Goal: Transaction & Acquisition: Download file/media

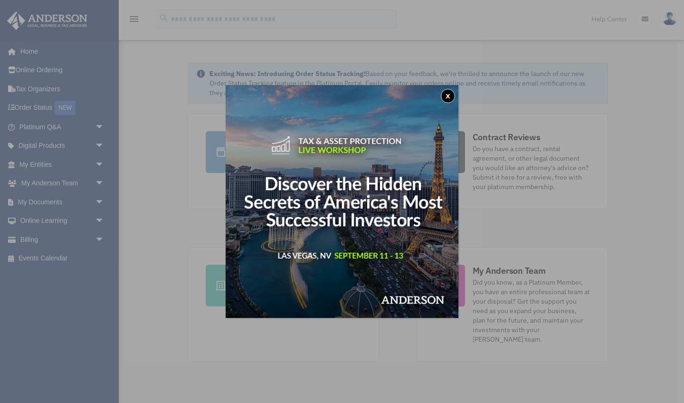
click at [448, 95] on button "x" at bounding box center [448, 96] width 14 height 14
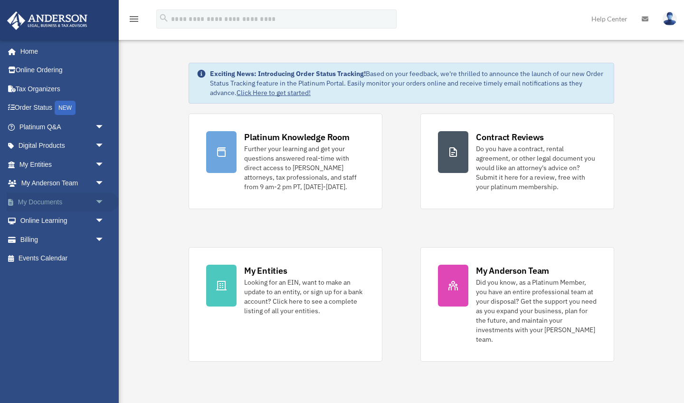
click at [38, 200] on link "My Documents arrow_drop_down" at bounding box center [63, 201] width 112 height 19
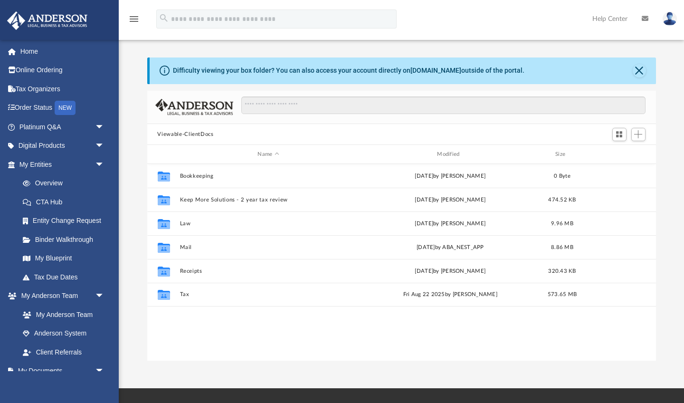
scroll to position [216, 509]
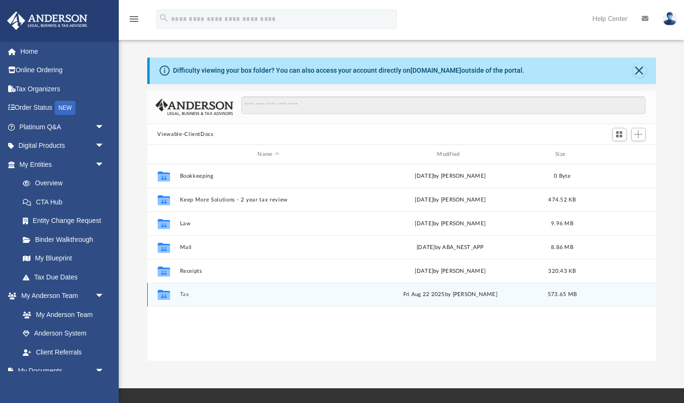
click at [188, 298] on div "Collaborated Folder Tax Fri Aug 22 2025 by Alex Price 573.65 MB" at bounding box center [401, 295] width 509 height 24
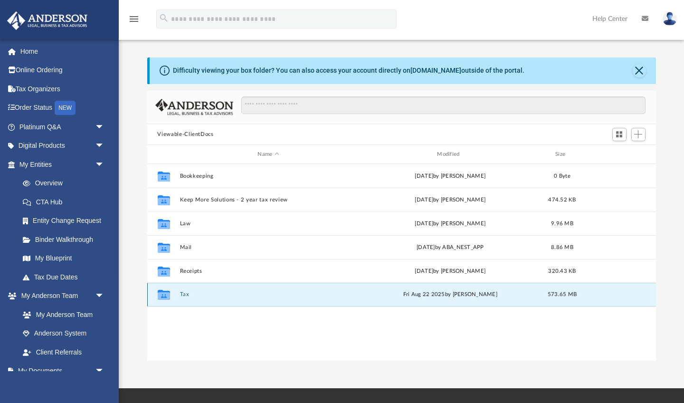
click at [188, 298] on div "Collaborated Folder Tax Fri Aug 22 2025 by Alex Price 573.65 MB" at bounding box center [401, 295] width 509 height 24
click at [183, 294] on button "Tax" at bounding box center [269, 295] width 178 height 6
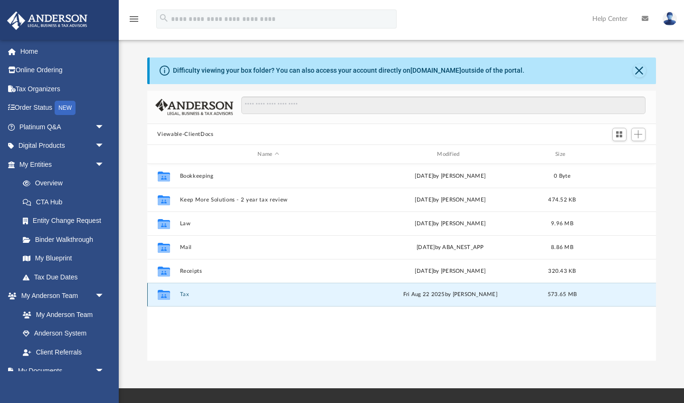
click at [183, 294] on button "Tax" at bounding box center [269, 295] width 178 height 6
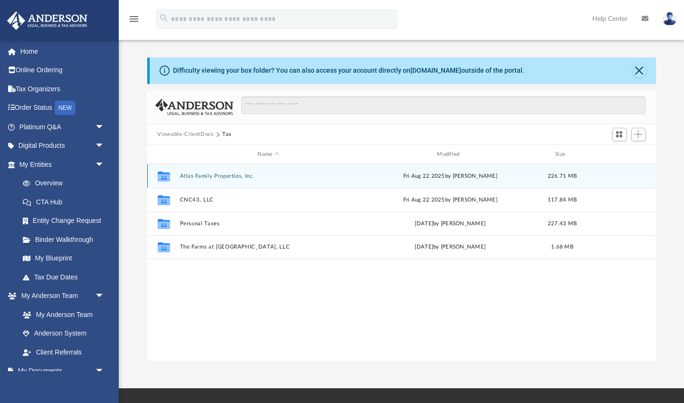
click at [201, 175] on button "Atlas Family Properties, Inc." at bounding box center [269, 176] width 178 height 6
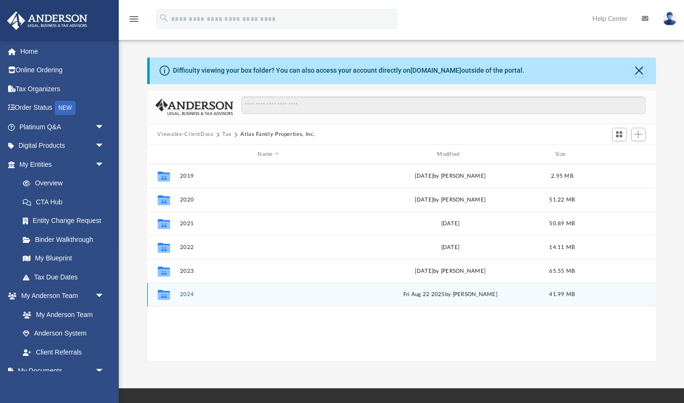
click at [192, 289] on div "Collaborated Folder 2024 Fri Aug 22 2025 by Alex Price 41.99 MB" at bounding box center [401, 295] width 509 height 24
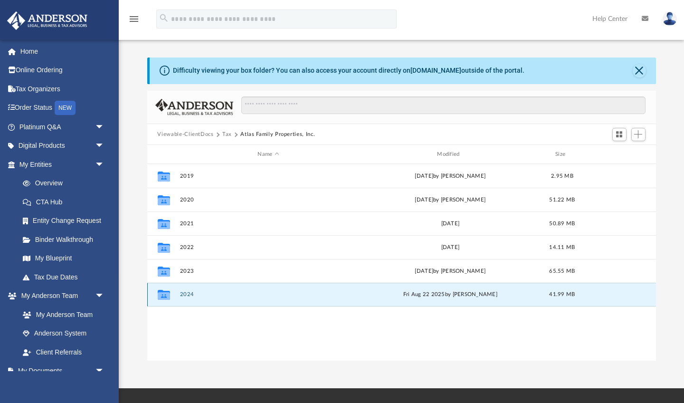
click at [186, 295] on button "2024" at bounding box center [269, 295] width 178 height 6
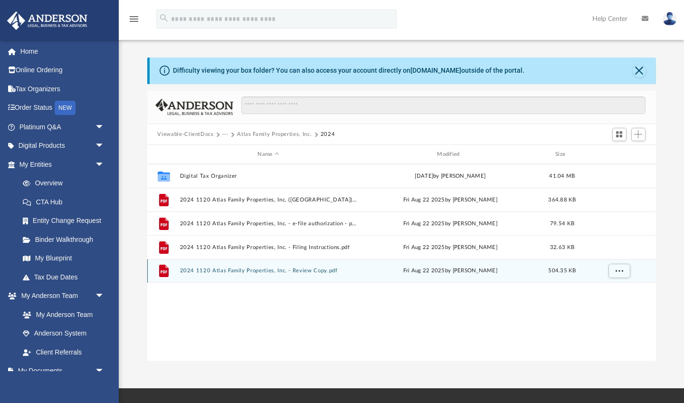
click at [204, 272] on button "2024 1120 Atlas Family Properties, Inc. - Review Copy.pdf" at bounding box center [269, 271] width 178 height 6
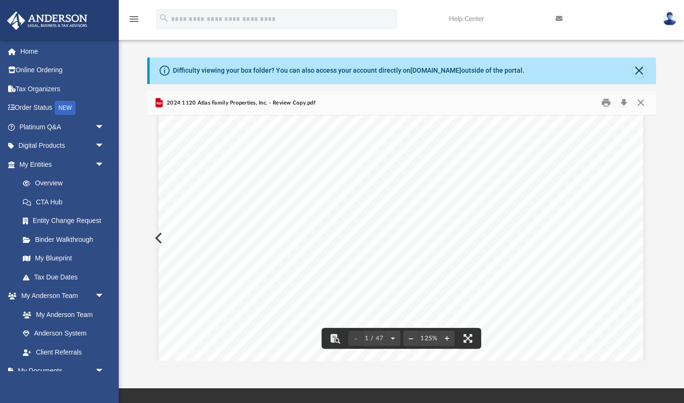
scroll to position [193, 0]
click at [625, 104] on button "Download" at bounding box center [624, 102] width 17 height 15
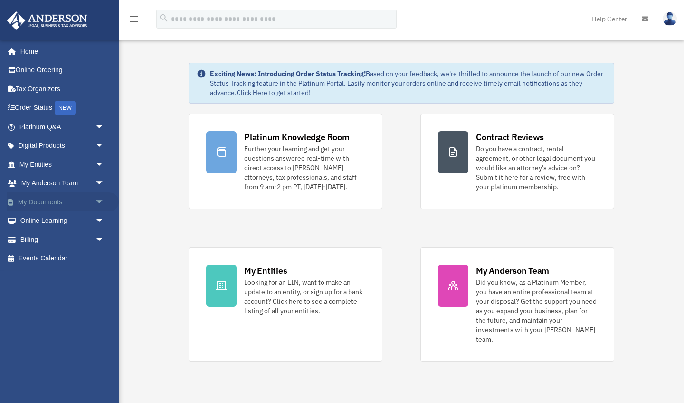
click at [41, 200] on link "My Documents arrow_drop_down" at bounding box center [63, 201] width 112 height 19
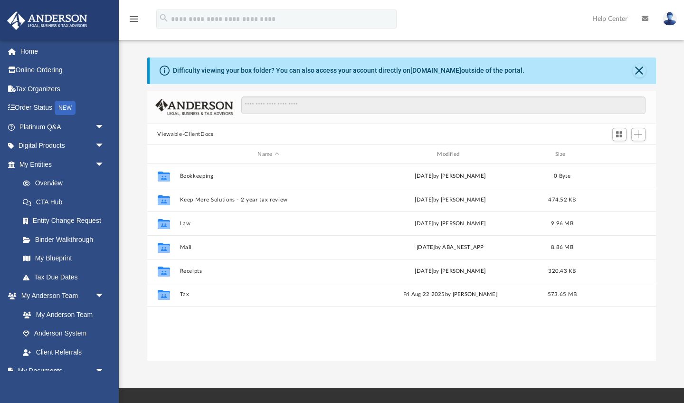
scroll to position [216, 509]
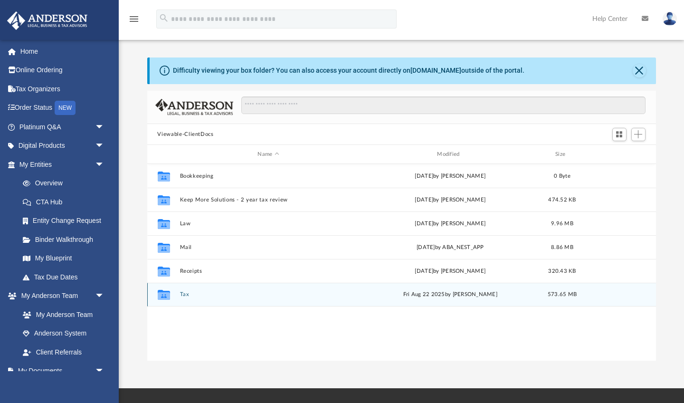
click at [186, 296] on button "Tax" at bounding box center [269, 295] width 178 height 6
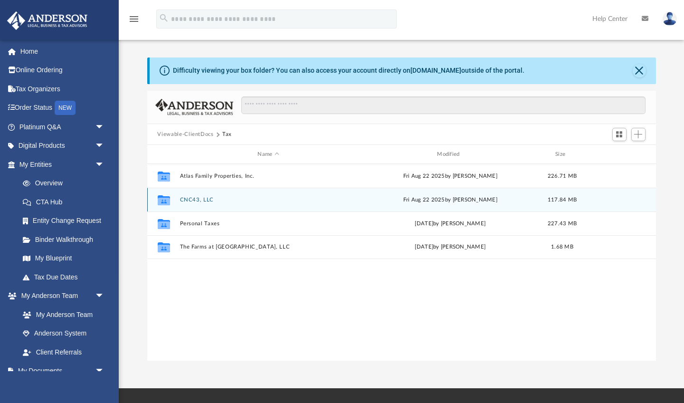
click at [190, 201] on button "CNC43, LLC" at bounding box center [269, 200] width 178 height 6
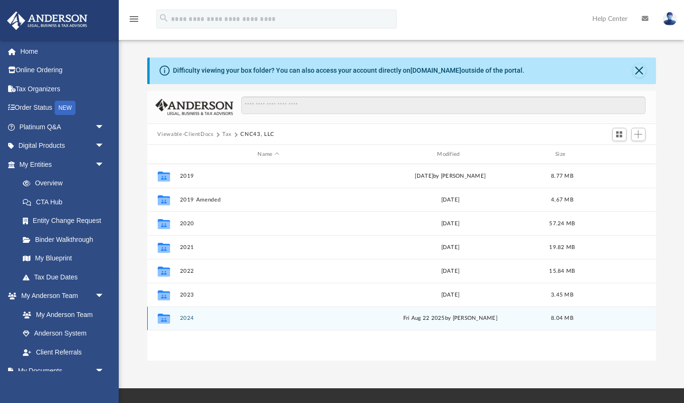
click at [190, 320] on button "2024" at bounding box center [269, 318] width 178 height 6
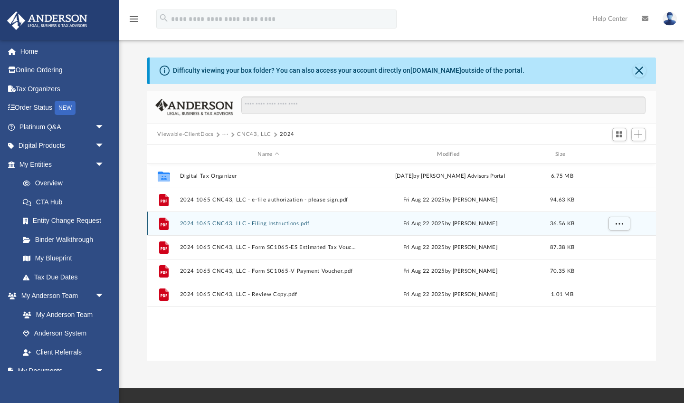
click at [274, 225] on button "2024 1065 CNC43, LLC - Filing Instructions.pdf" at bounding box center [269, 223] width 178 height 6
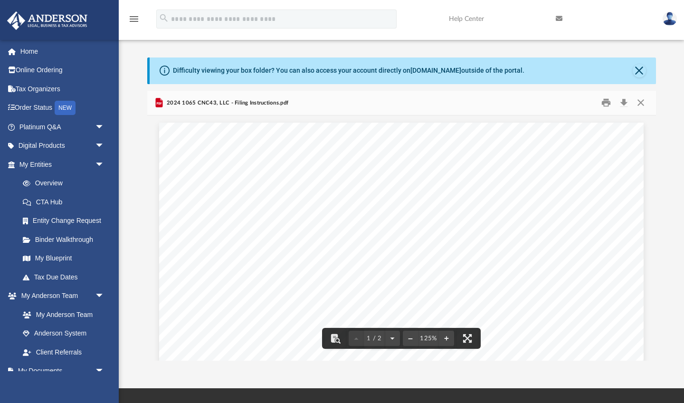
scroll to position [0, 0]
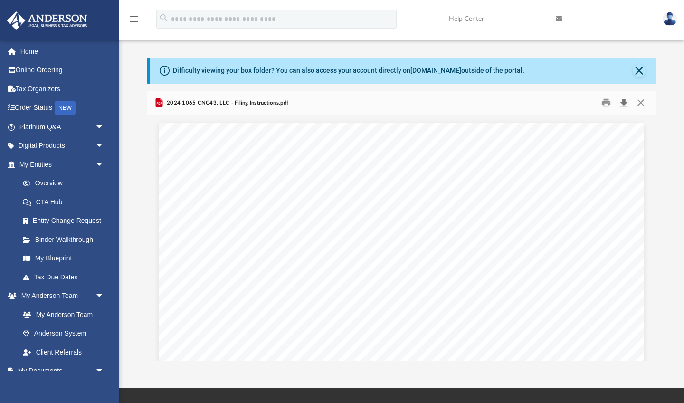
click at [627, 104] on button "Download" at bounding box center [624, 102] width 17 height 15
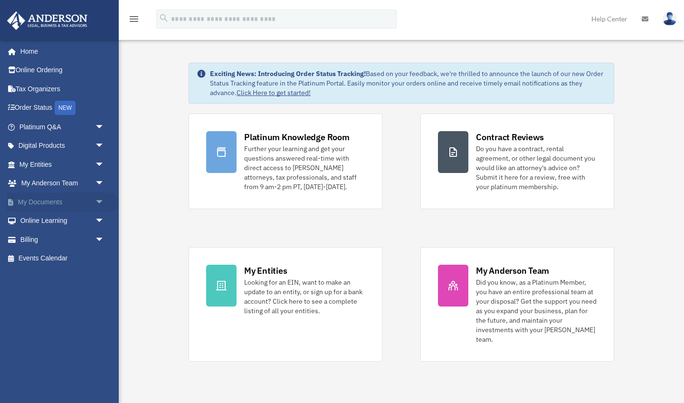
click at [48, 199] on link "My Documents arrow_drop_down" at bounding box center [63, 201] width 112 height 19
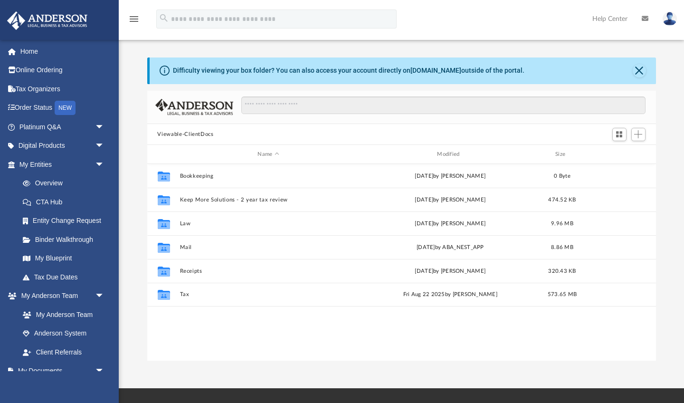
scroll to position [216, 509]
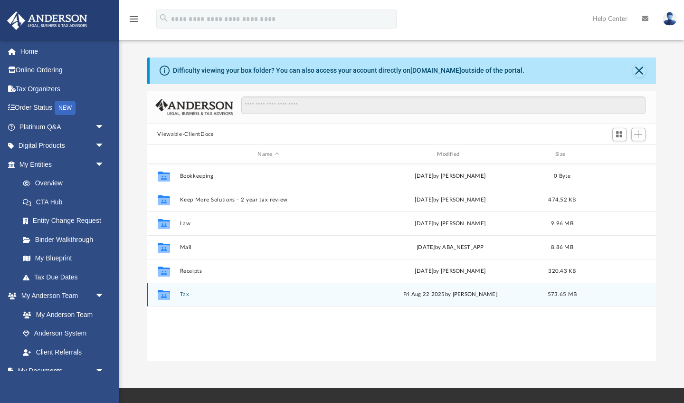
click at [183, 294] on button "Tax" at bounding box center [269, 295] width 178 height 6
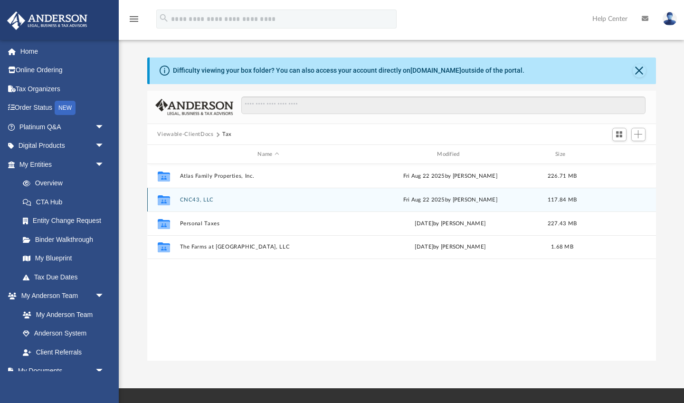
click at [194, 200] on button "CNC43, LLC" at bounding box center [269, 200] width 178 height 6
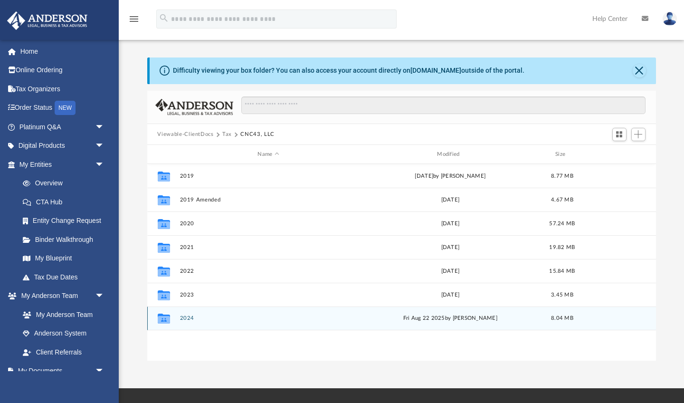
click at [190, 317] on button "2024" at bounding box center [269, 318] width 178 height 6
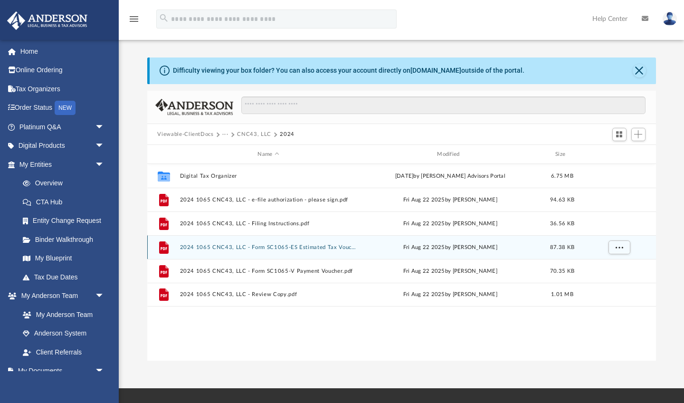
click at [231, 250] on button "2024 1065 CNC43, LLC - Form SC1065-ES Estimated Tax Voucher.pdf" at bounding box center [269, 247] width 178 height 6
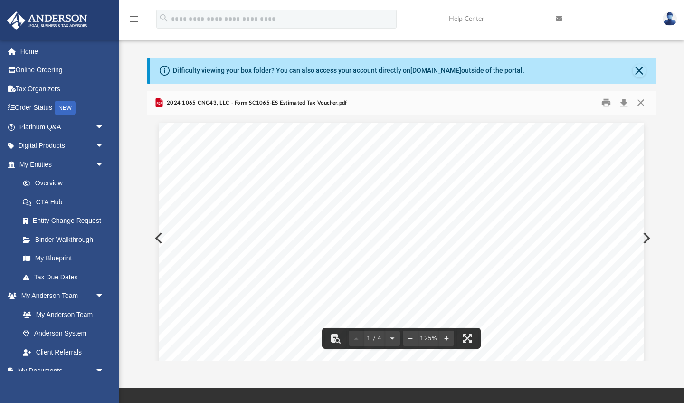
scroll to position [0, 0]
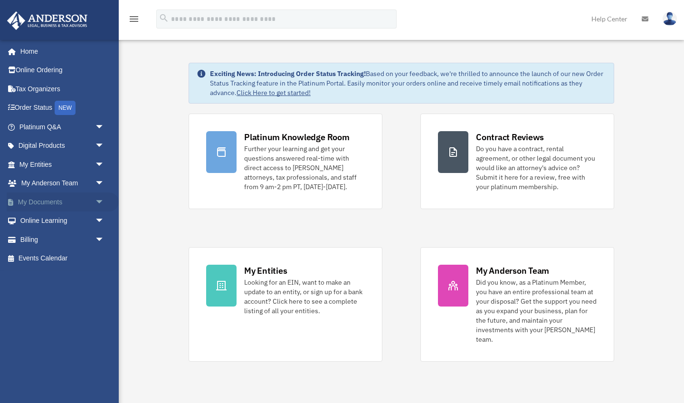
click at [63, 200] on link "My Documents arrow_drop_down" at bounding box center [63, 201] width 112 height 19
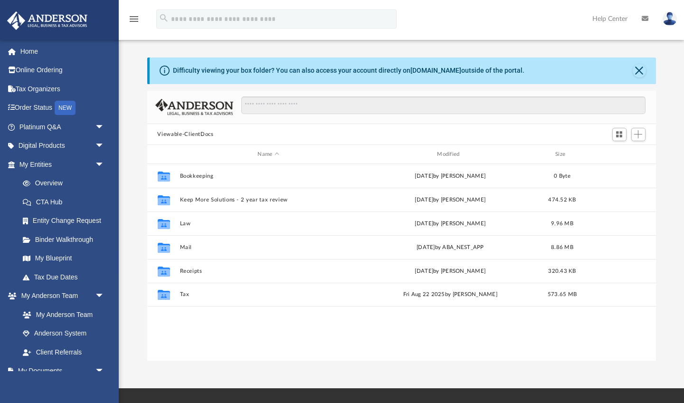
scroll to position [216, 509]
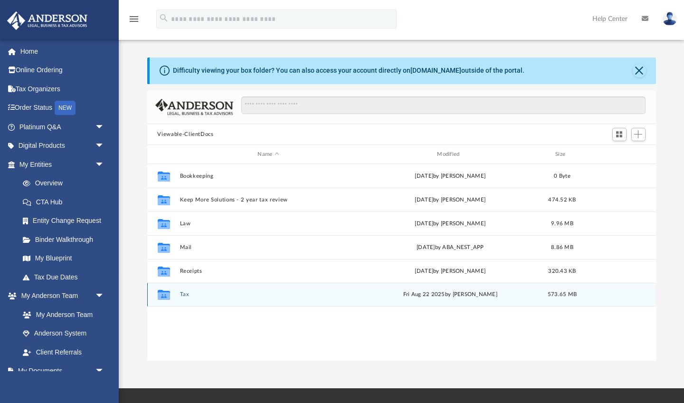
click at [185, 296] on button "Tax" at bounding box center [269, 295] width 178 height 6
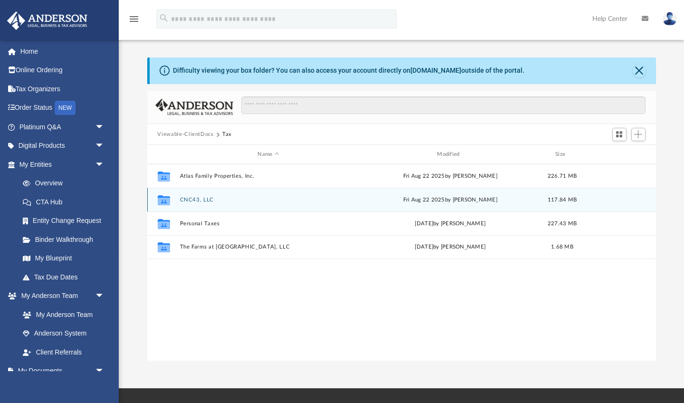
click at [203, 198] on button "CNC43, LLC" at bounding box center [269, 200] width 178 height 6
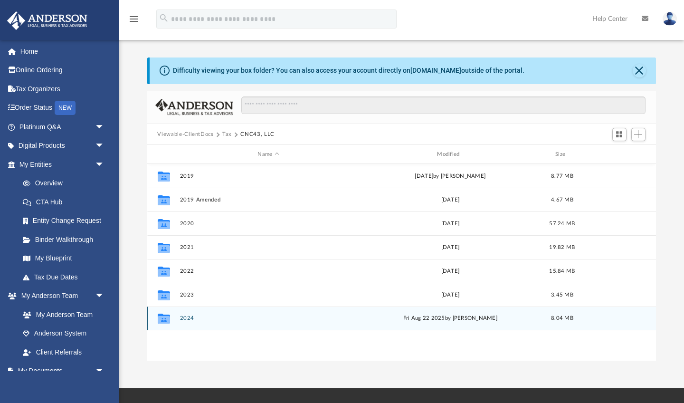
click at [194, 320] on button "2024" at bounding box center [269, 318] width 178 height 6
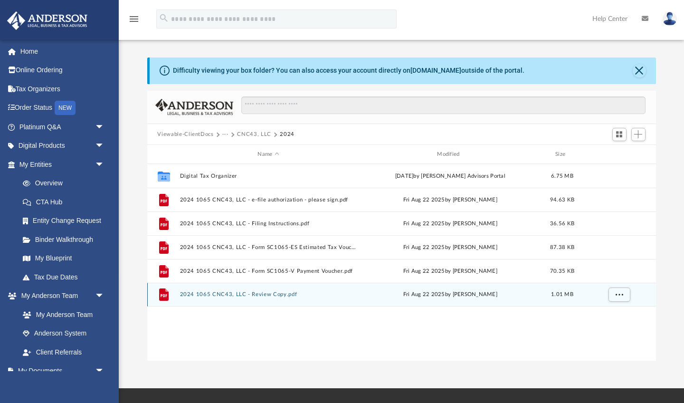
click at [222, 296] on button "2024 1065 CNC43, LLC - Review Copy.pdf" at bounding box center [269, 295] width 178 height 6
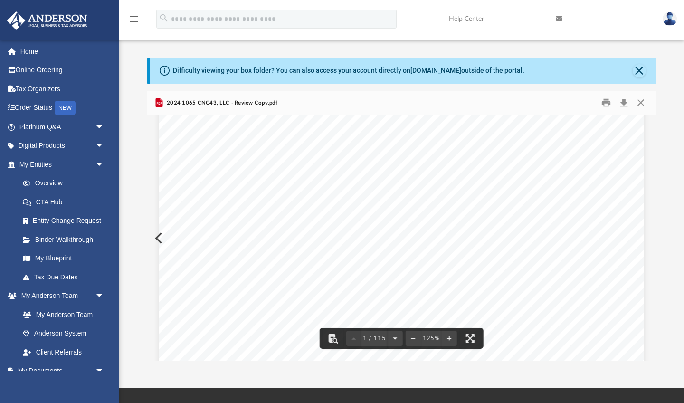
scroll to position [30, 0]
click at [625, 104] on button "Download" at bounding box center [624, 102] width 17 height 15
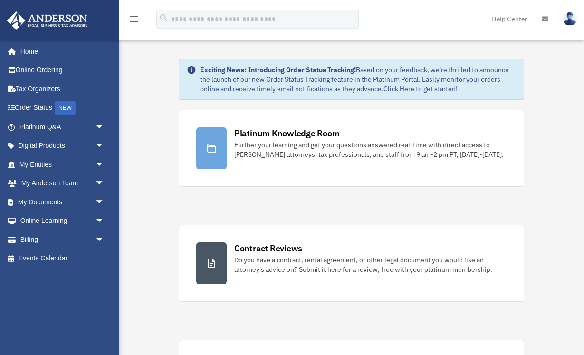
click at [436, 26] on div "menu search Site Menu add [EMAIL_ADDRESS][DOMAIN_NAME] My Profile Reset Passwor…" at bounding box center [292, 23] width 570 height 32
click at [56, 202] on link "My Documents arrow_drop_down" at bounding box center [63, 201] width 112 height 19
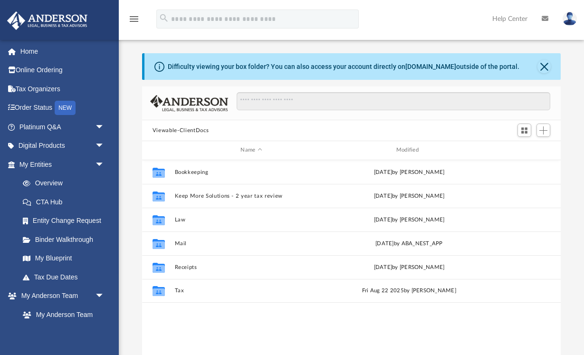
scroll to position [216, 418]
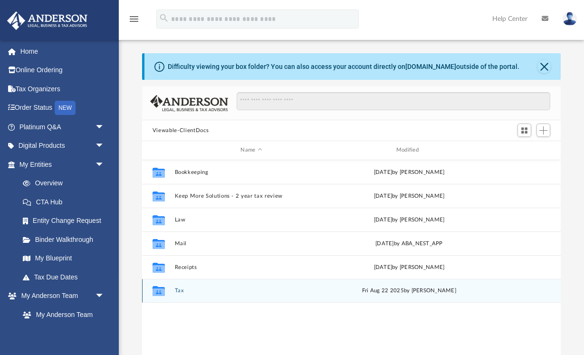
click at [173, 291] on div "Collaborated Folder Tax Fri Aug 22 2025 by Alex Price" at bounding box center [351, 291] width 418 height 24
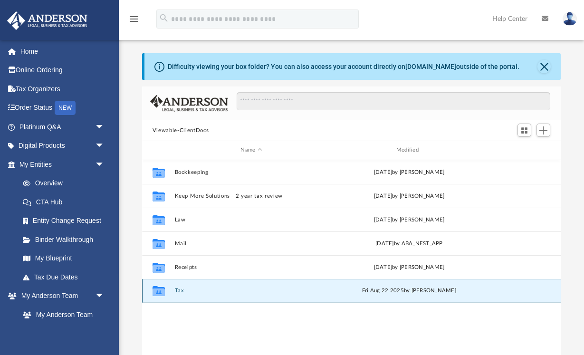
click at [171, 292] on div "Collaborated Folder Tax Fri Aug 22 2025 by Alex Price" at bounding box center [351, 291] width 418 height 24
click at [161, 292] on icon "grid" at bounding box center [158, 292] width 12 height 8
click at [181, 290] on button "Tax" at bounding box center [250, 290] width 153 height 6
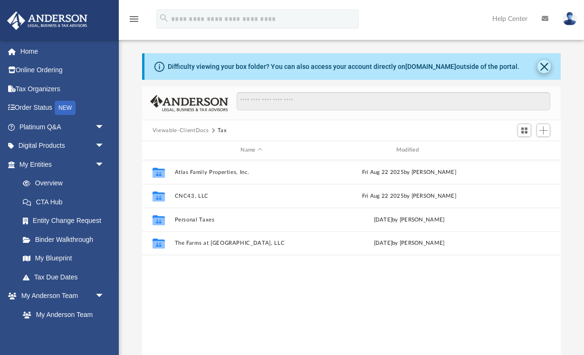
click at [543, 68] on button "Close" at bounding box center [543, 66] width 13 height 13
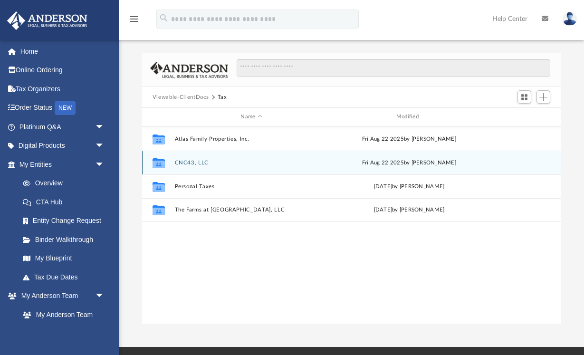
click at [189, 162] on button "CNC43, LLC" at bounding box center [250, 163] width 153 height 6
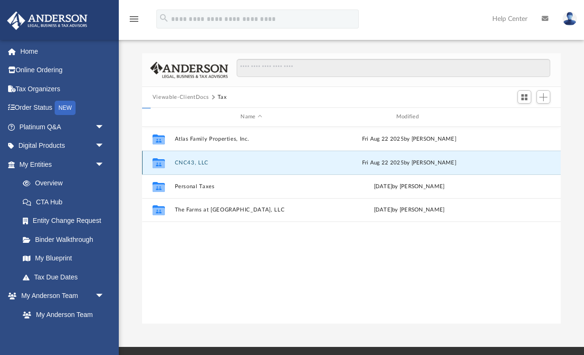
click at [189, 162] on button "CNC43, LLC" at bounding box center [250, 163] width 153 height 6
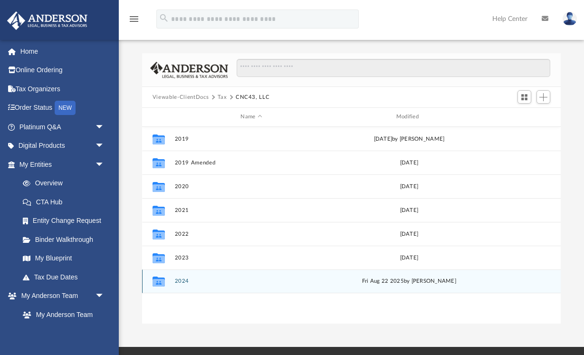
click at [180, 283] on button "2024" at bounding box center [250, 281] width 153 height 6
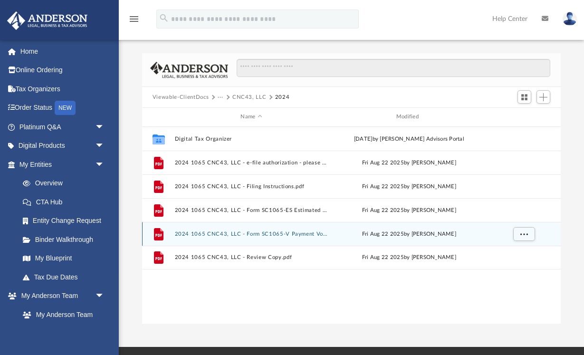
click at [195, 235] on button "2024 1065 CNC43, LLC - Form SC1065-V Payment Voucher.pdf" at bounding box center [250, 234] width 153 height 6
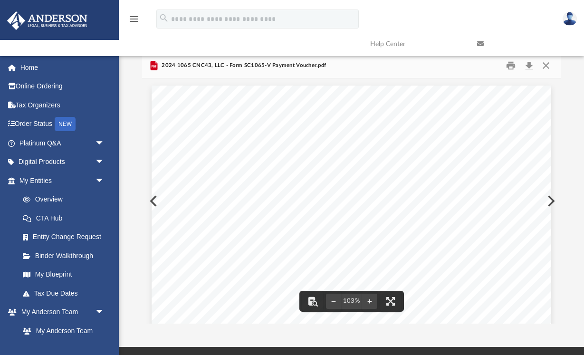
scroll to position [0, 0]
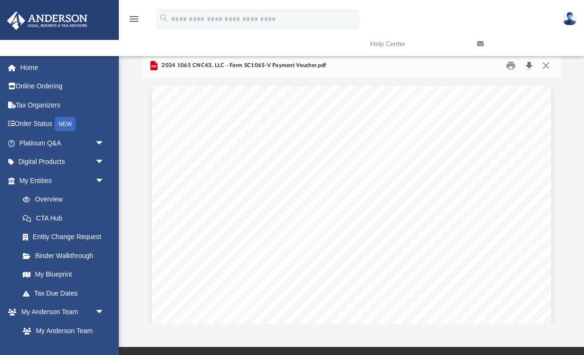
click at [529, 67] on button "Download" at bounding box center [528, 65] width 17 height 15
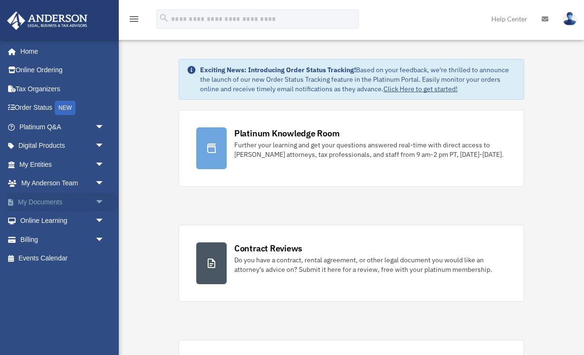
click at [38, 198] on link "My Documents arrow_drop_down" at bounding box center [63, 201] width 112 height 19
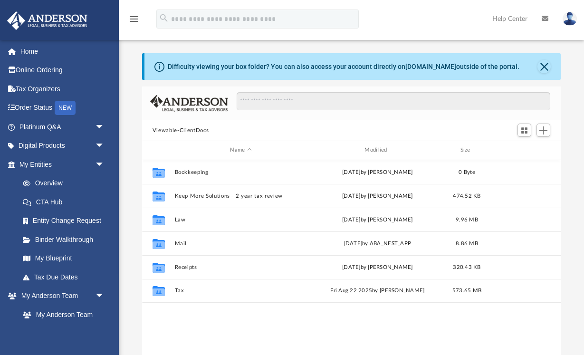
scroll to position [216, 418]
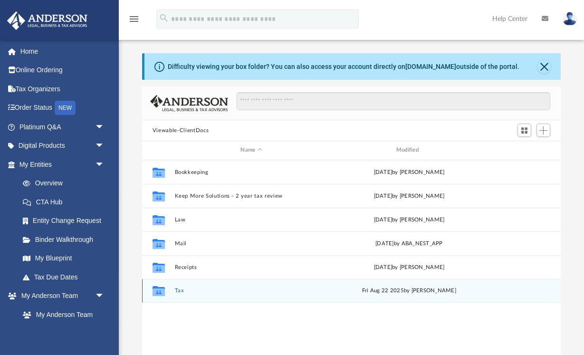
click at [184, 291] on button "Tax" at bounding box center [250, 290] width 153 height 6
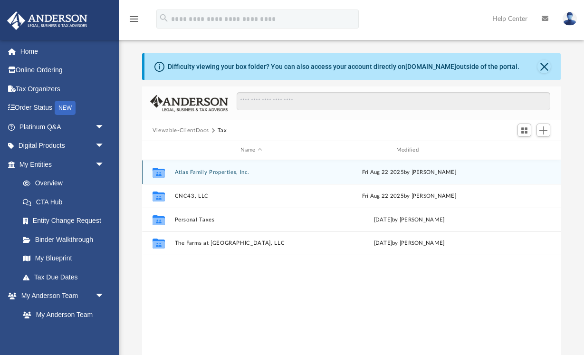
click at [228, 172] on button "Atlas Family Properties, Inc." at bounding box center [250, 172] width 153 height 6
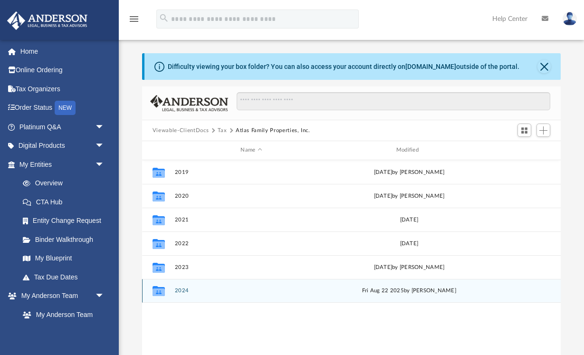
click at [181, 291] on button "2024" at bounding box center [250, 290] width 153 height 6
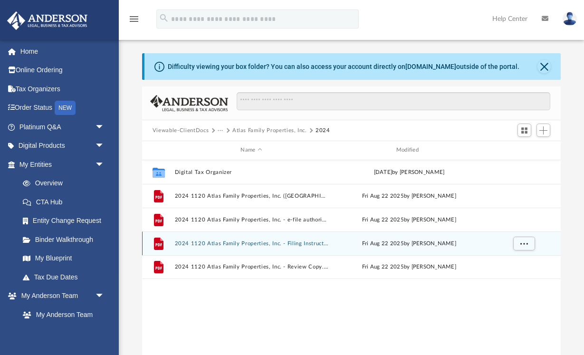
click at [202, 242] on button "2024 1120 Atlas Family Properties, Inc. - Filing Instructions.pdf" at bounding box center [250, 243] width 153 height 6
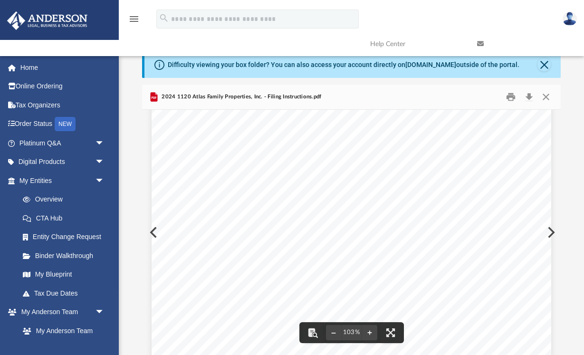
scroll to position [169, 0]
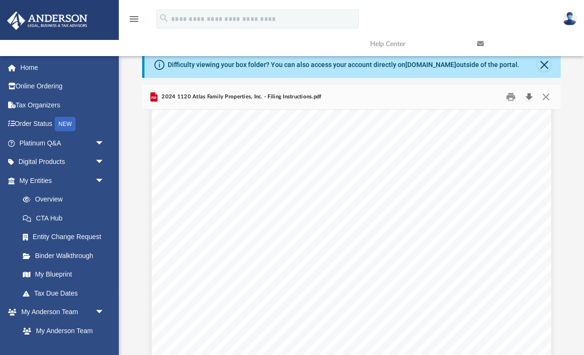
click at [527, 97] on button "Download" at bounding box center [528, 97] width 17 height 15
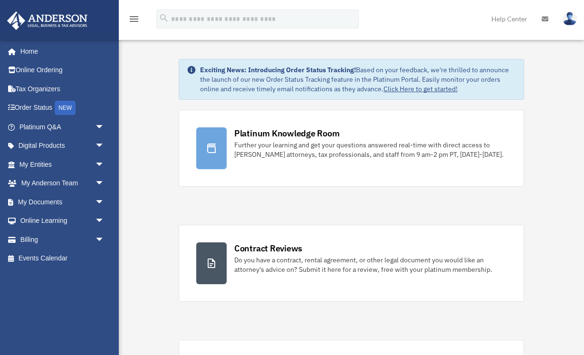
click at [570, 22] on img at bounding box center [569, 19] width 14 height 14
click at [567, 22] on img at bounding box center [569, 19] width 14 height 14
click at [545, 20] on icon at bounding box center [545, 19] width 7 height 7
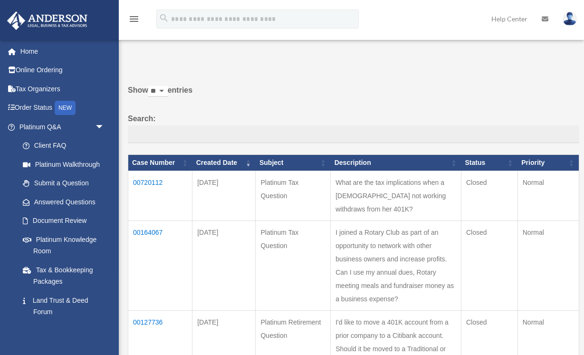
click at [568, 24] on img at bounding box center [569, 19] width 14 height 14
click at [569, 22] on img at bounding box center [569, 19] width 14 height 14
click at [569, 23] on img at bounding box center [569, 19] width 14 height 14
